Goal: Task Accomplishment & Management: Manage account settings

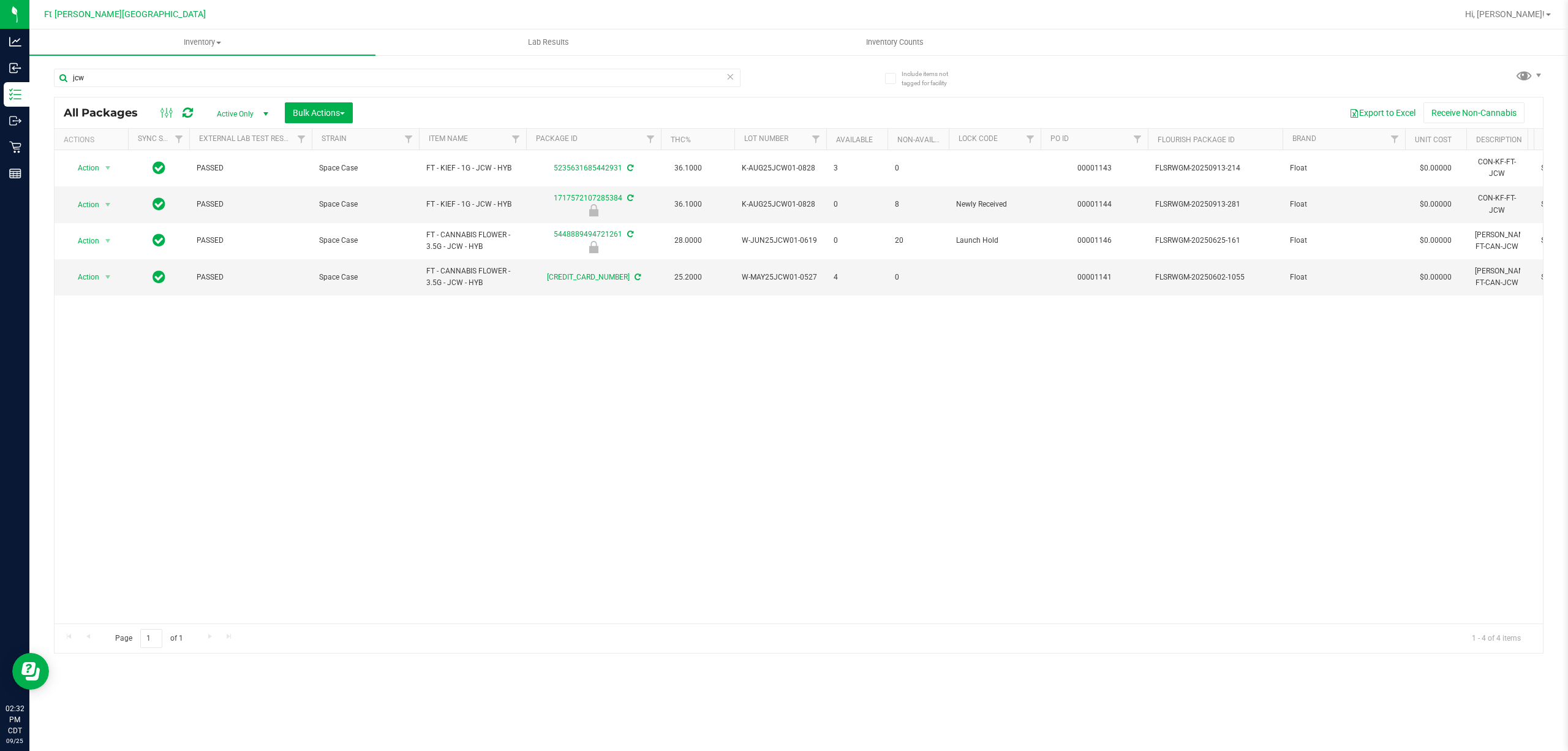
click at [613, 429] on div "Action Action Adjust qty Create package Edit attributes Global inventory Locate…" at bounding box center [799, 386] width 1489 height 473
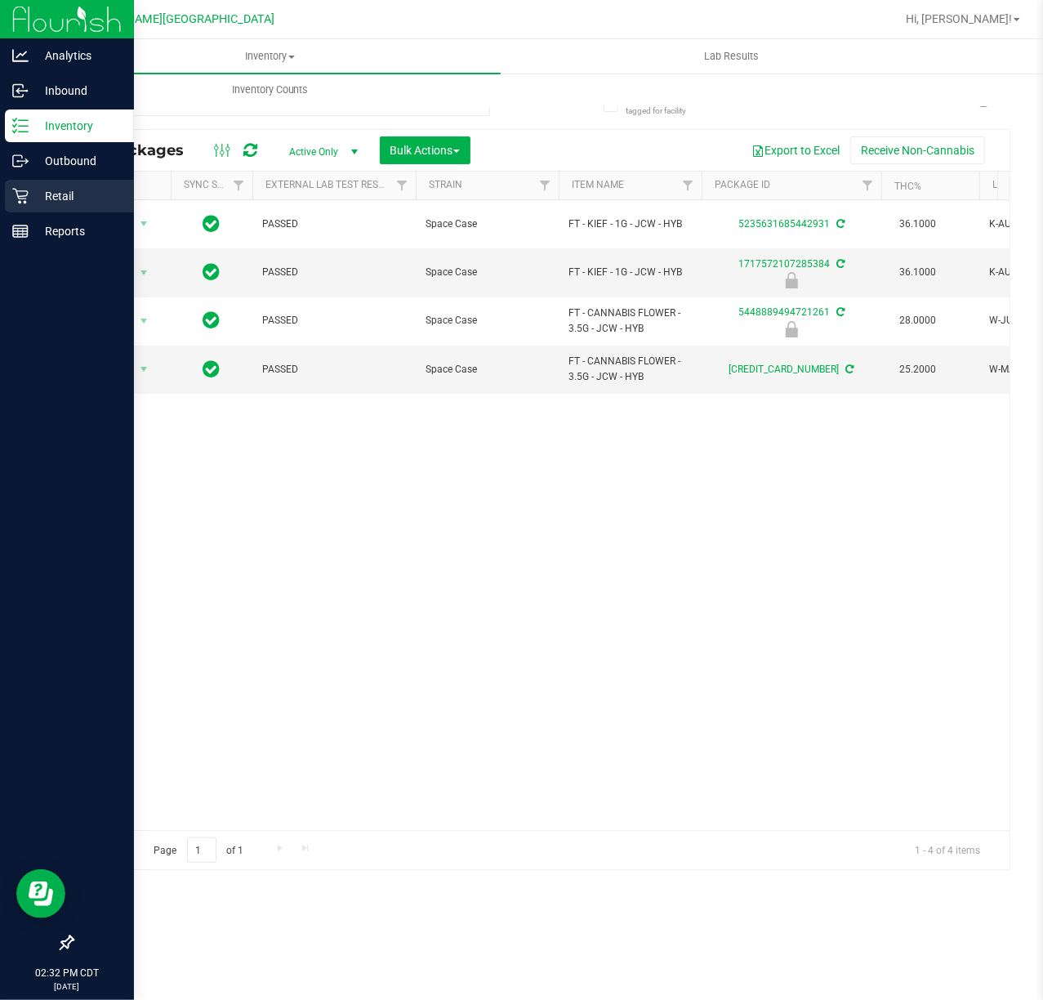
click at [27, 204] on div "Retail" at bounding box center [69, 196] width 129 height 33
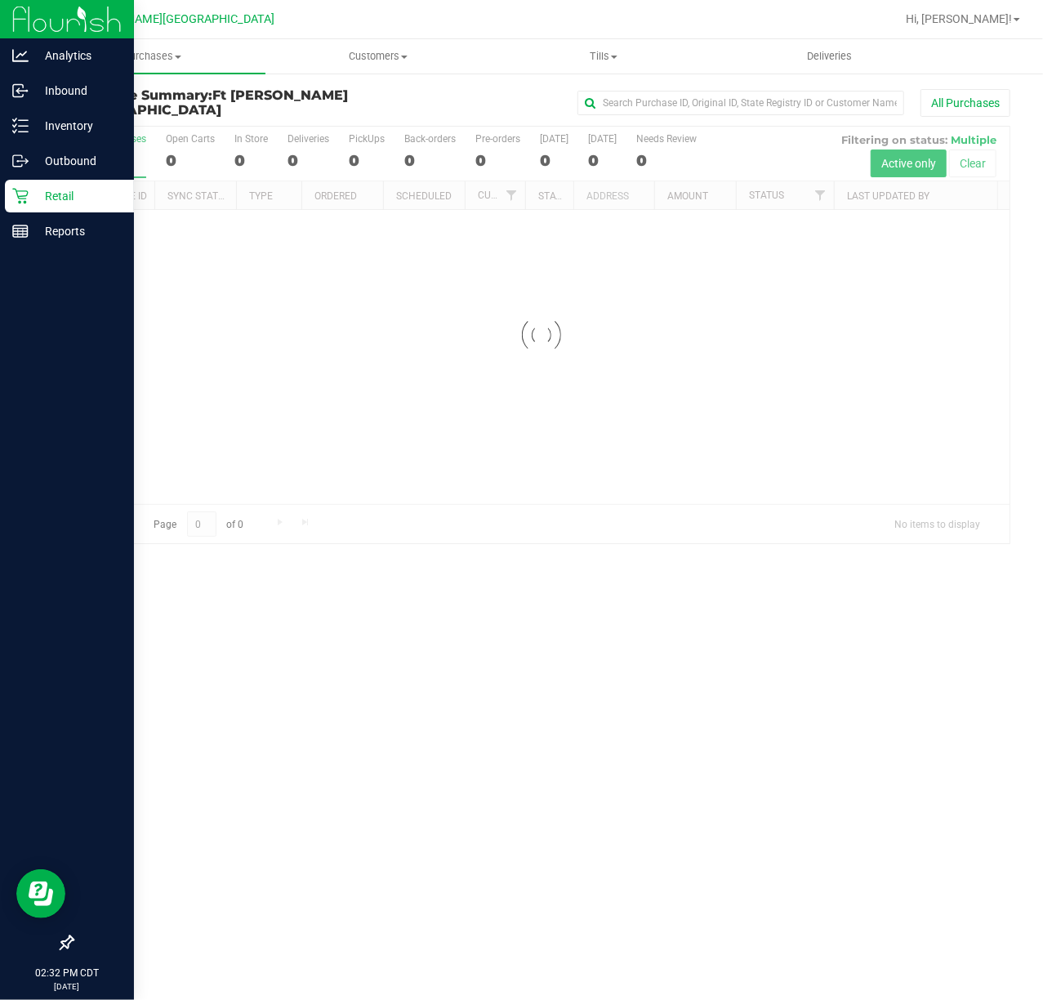
drag, startPoint x: 1004, startPoint y: 15, endPoint x: 1000, endPoint y: 28, distance: 13.7
click at [1004, 15] on span "Hi, [PERSON_NAME]!" at bounding box center [959, 18] width 106 height 13
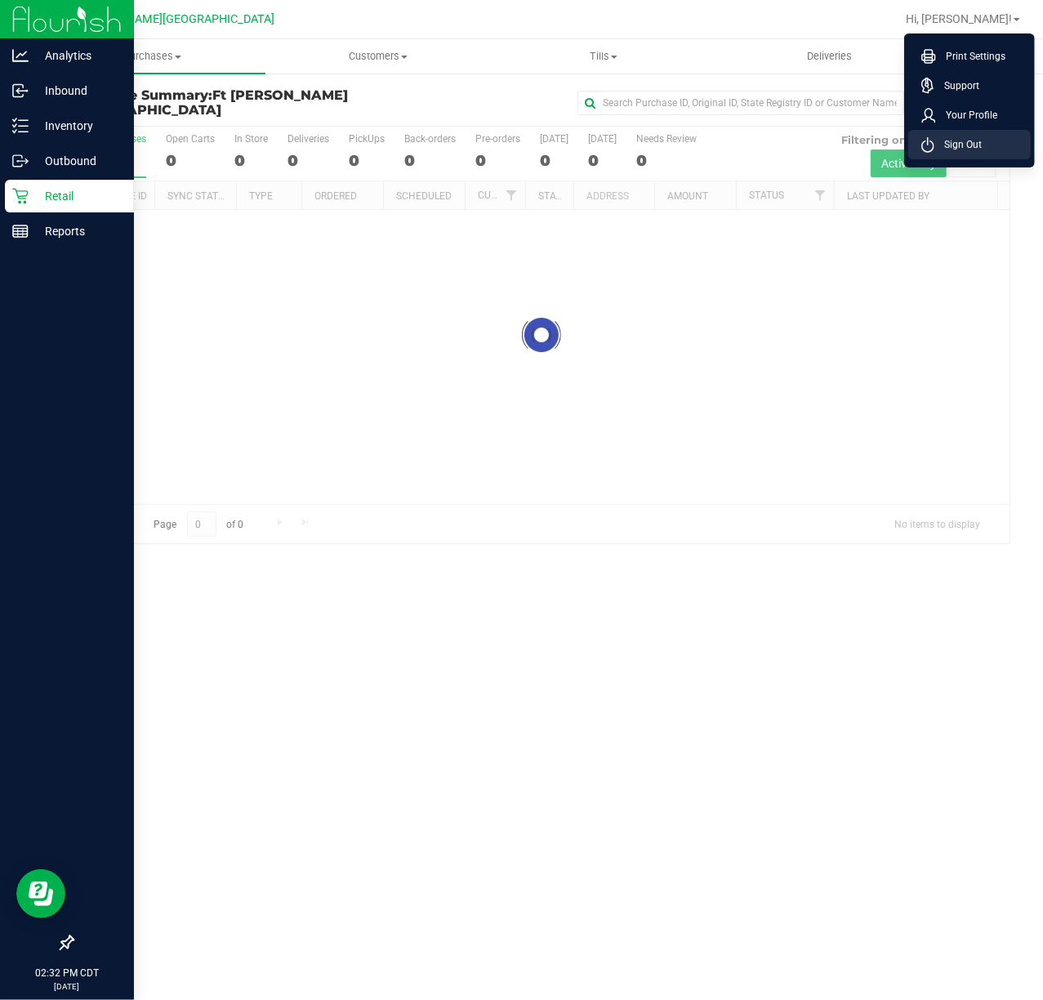
click at [929, 149] on icon at bounding box center [927, 145] width 13 height 16
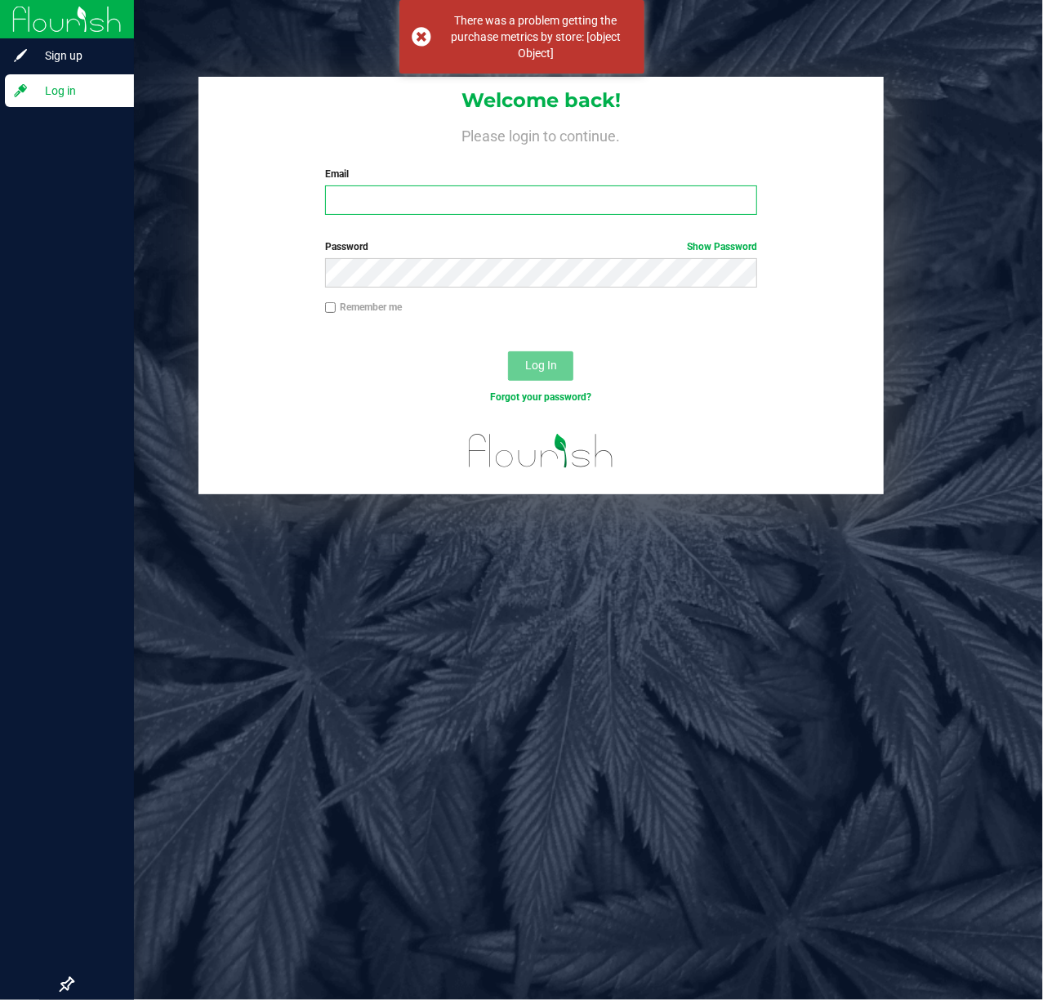
click at [433, 203] on input "Email" at bounding box center [541, 199] width 433 height 29
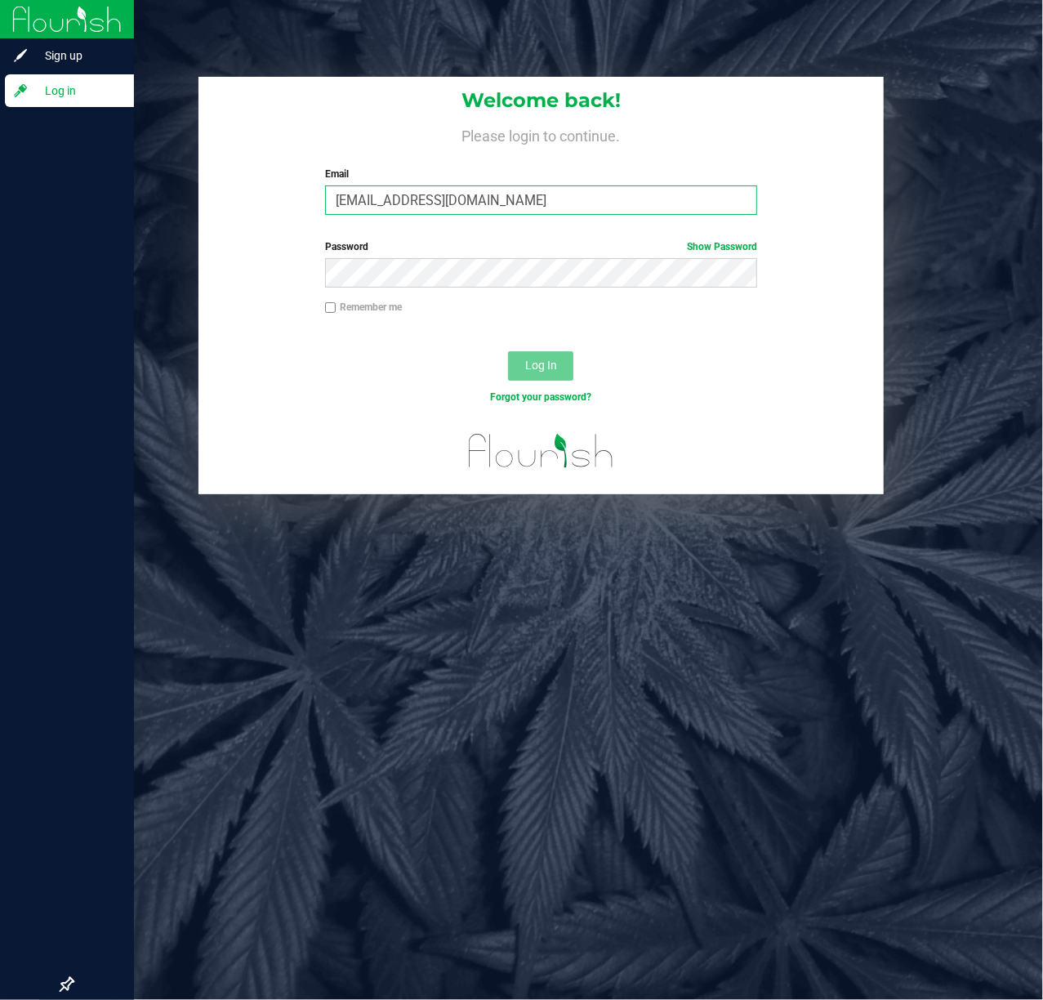
type input "[EMAIL_ADDRESS][DOMAIN_NAME]"
click at [508, 351] on button "Log In" at bounding box center [540, 365] width 65 height 29
